Goal: Contribute content: Contribute content

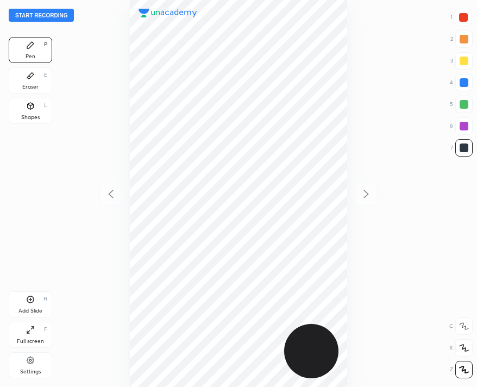
scroll to position [387, 303]
click at [31, 11] on button "Start recording" at bounding box center [41, 15] width 65 height 13
click at [165, 77] on div "00 : 24" at bounding box center [238, 193] width 303 height 387
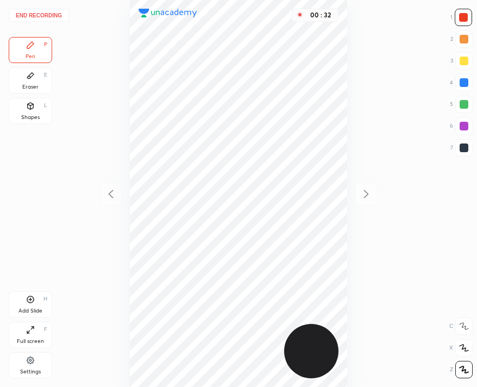
drag, startPoint x: 466, startPoint y: 144, endPoint x: 433, endPoint y: 135, distance: 35.1
click at [467, 144] on div at bounding box center [463, 147] width 9 height 9
click at [26, 9] on button "End recording" at bounding box center [39, 15] width 60 height 13
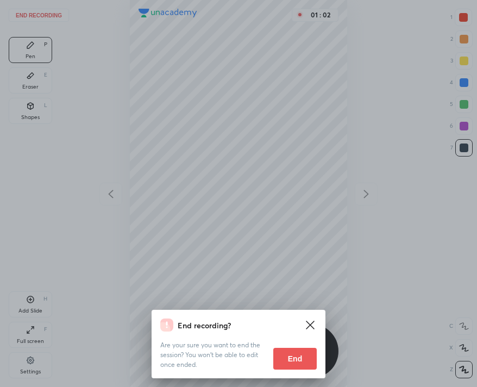
click at [292, 356] on button "End" at bounding box center [294, 359] width 43 height 22
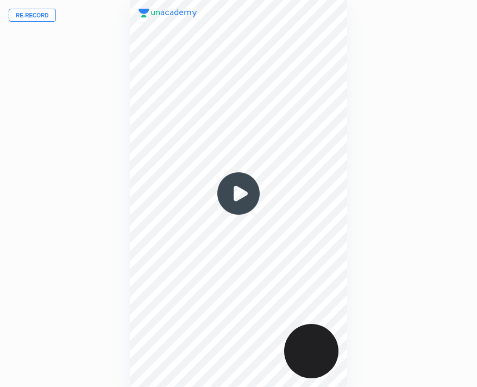
click at [37, 11] on button "Re-record" at bounding box center [32, 15] width 47 height 13
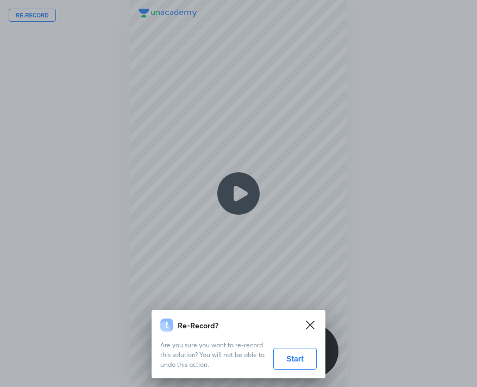
click at [307, 362] on button "Start" at bounding box center [294, 359] width 43 height 22
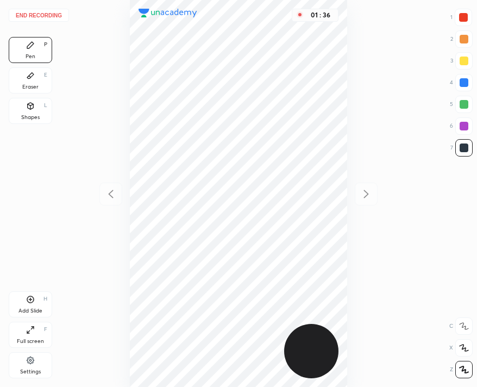
click at [35, 300] on div "Add Slide H" at bounding box center [30, 304] width 43 height 26
click at [35, 14] on button "End recording" at bounding box center [39, 15] width 60 height 13
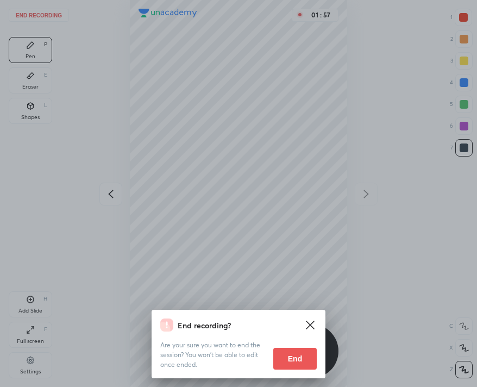
click at [277, 349] on button "End" at bounding box center [294, 359] width 43 height 22
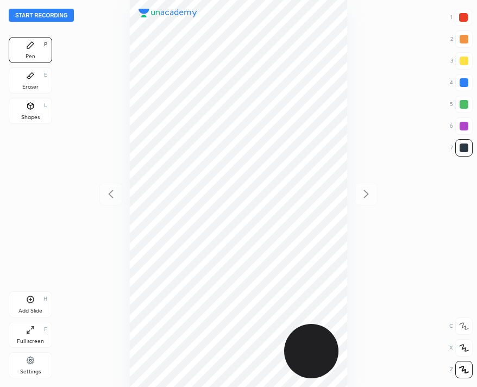
scroll to position [387, 303]
click at [278, 0] on html "Start recording 1 2 3 4 5 6 7 R O A L C X Z Erase all C X Z Pen P Eraser E Shap…" at bounding box center [238, 0] width 477 height 0
click at [42, 80] on div "Eraser E" at bounding box center [30, 80] width 43 height 26
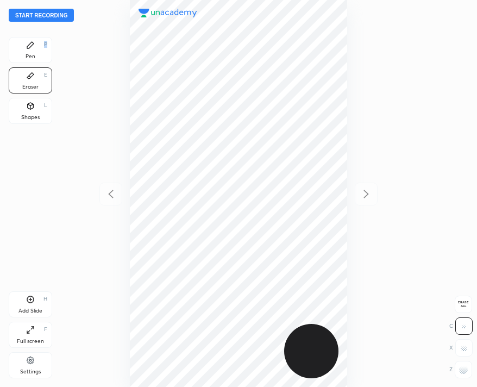
click at [45, 47] on div "P" at bounding box center [45, 44] width 3 height 5
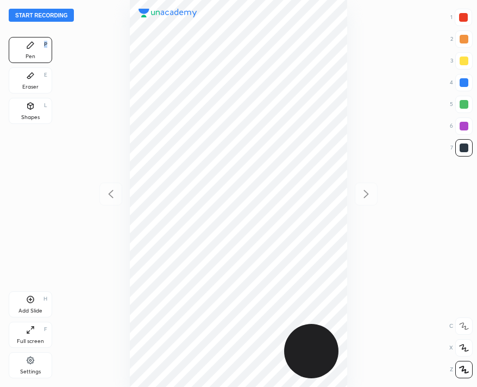
click at [16, 11] on button "Start recording" at bounding box center [41, 15] width 65 height 13
